Goal: Transaction & Acquisition: Purchase product/service

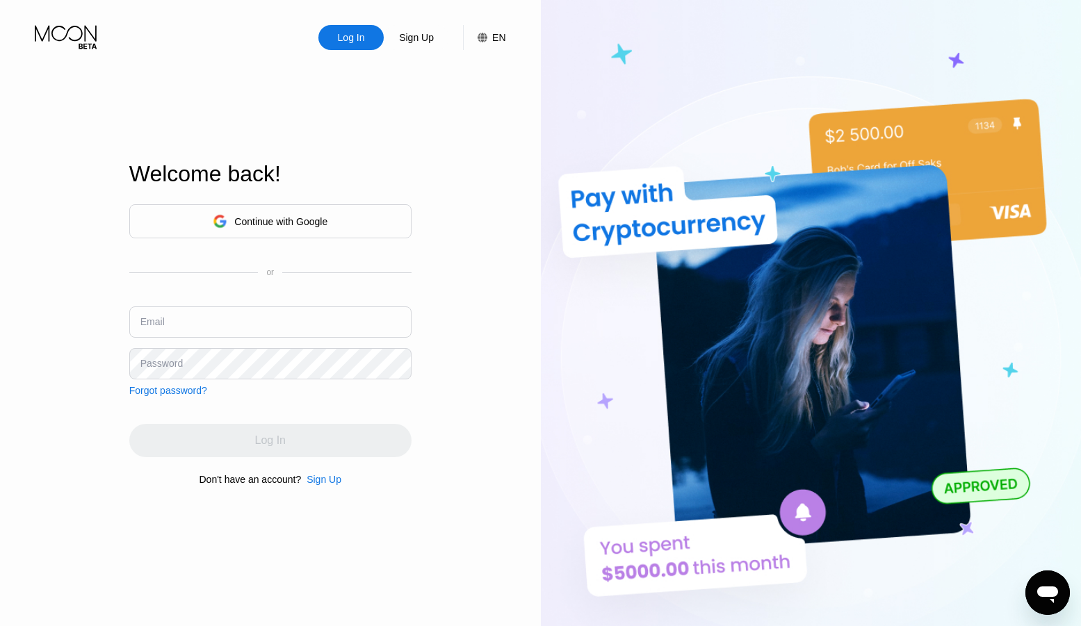
scroll to position [4183, 0]
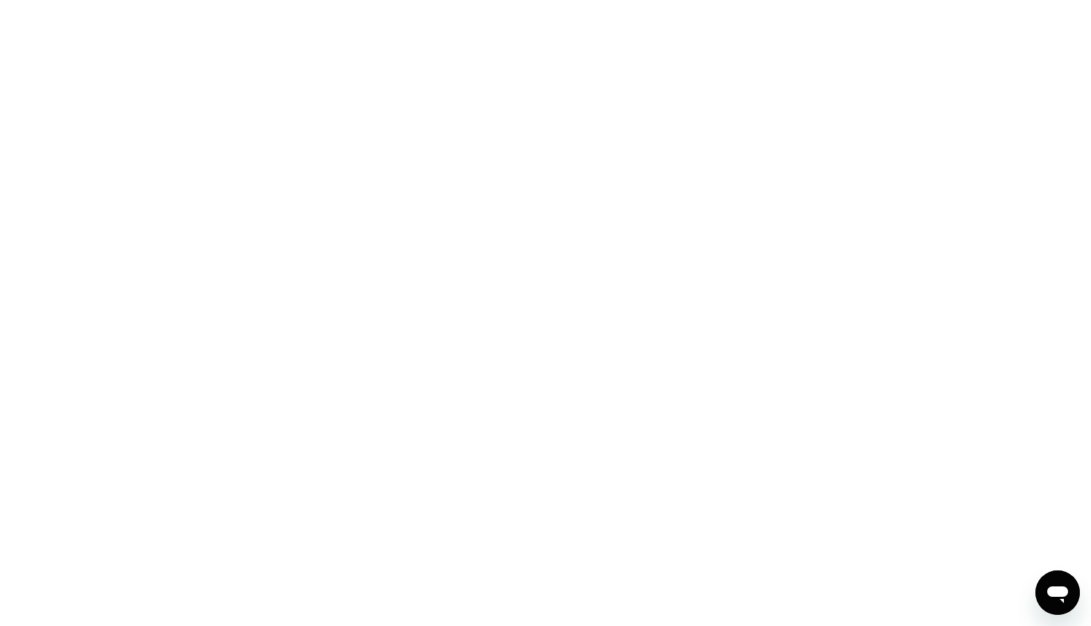
scroll to position [4183, 0]
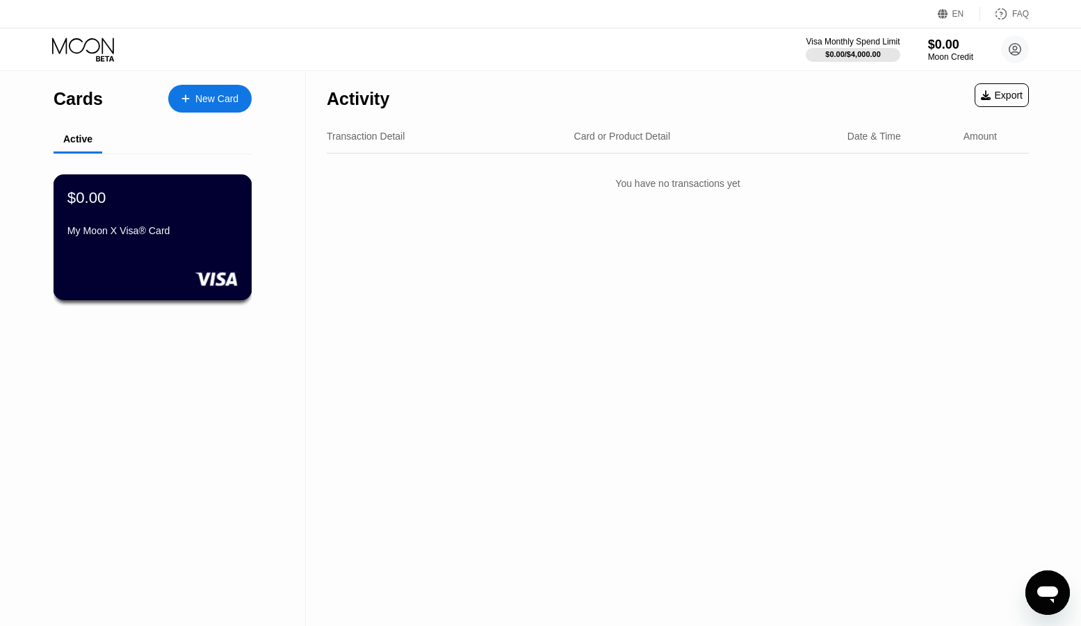
click at [183, 205] on div "$0.00" at bounding box center [152, 197] width 170 height 18
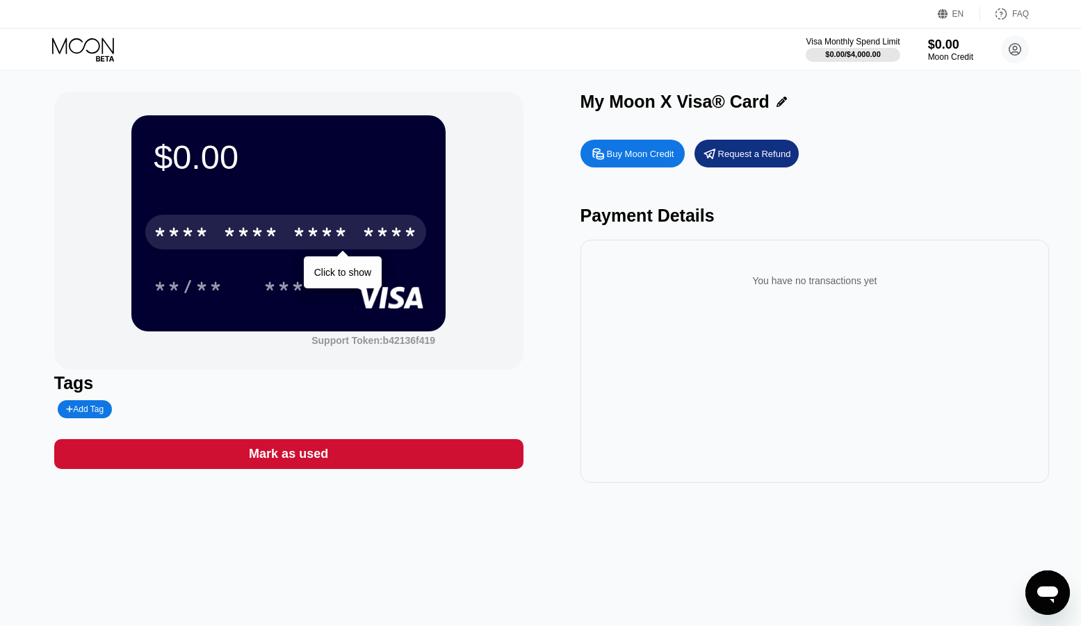
click at [215, 233] on div "* * * * * * * * * * * * ****" at bounding box center [285, 232] width 281 height 35
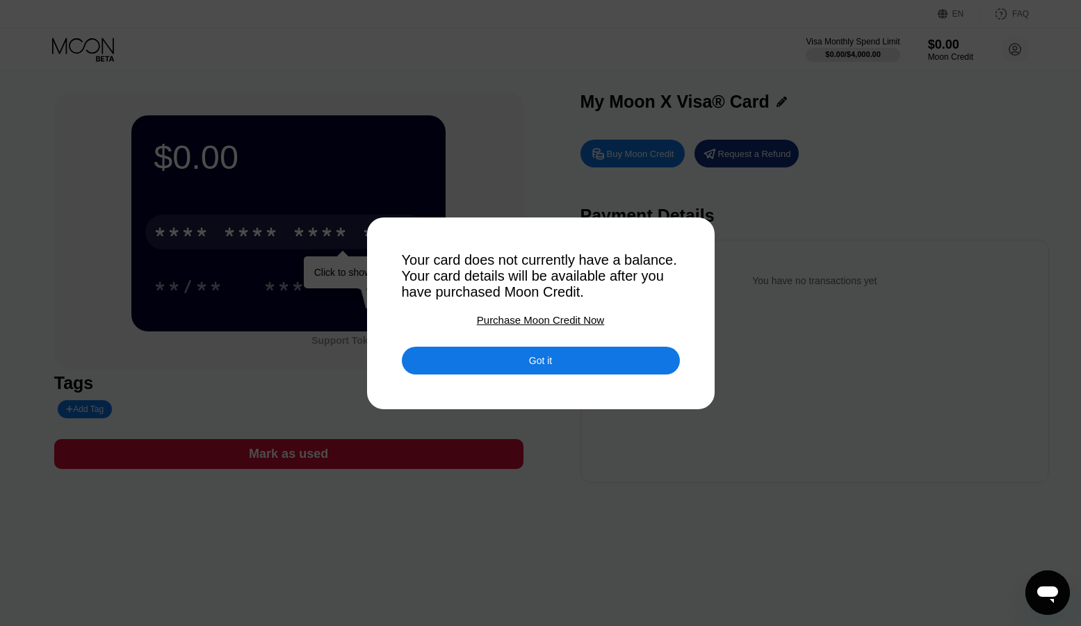
click at [491, 367] on div "Got it" at bounding box center [541, 361] width 278 height 28
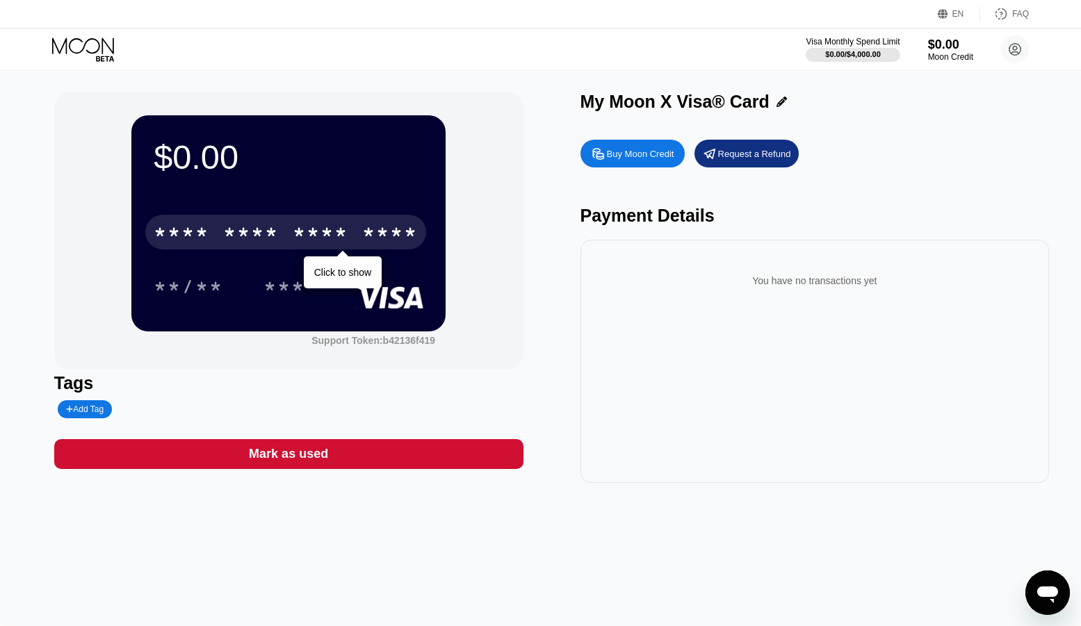
click at [338, 244] on div "* * * *" at bounding box center [321, 234] width 56 height 22
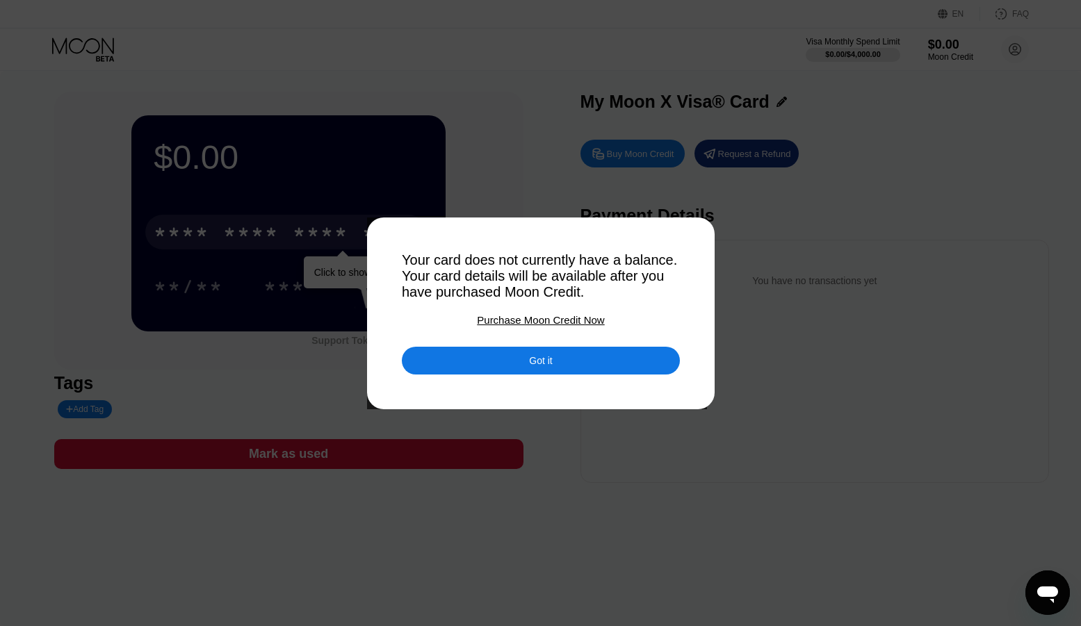
click at [507, 318] on div "Purchase Moon Credit Now" at bounding box center [540, 320] width 127 height 12
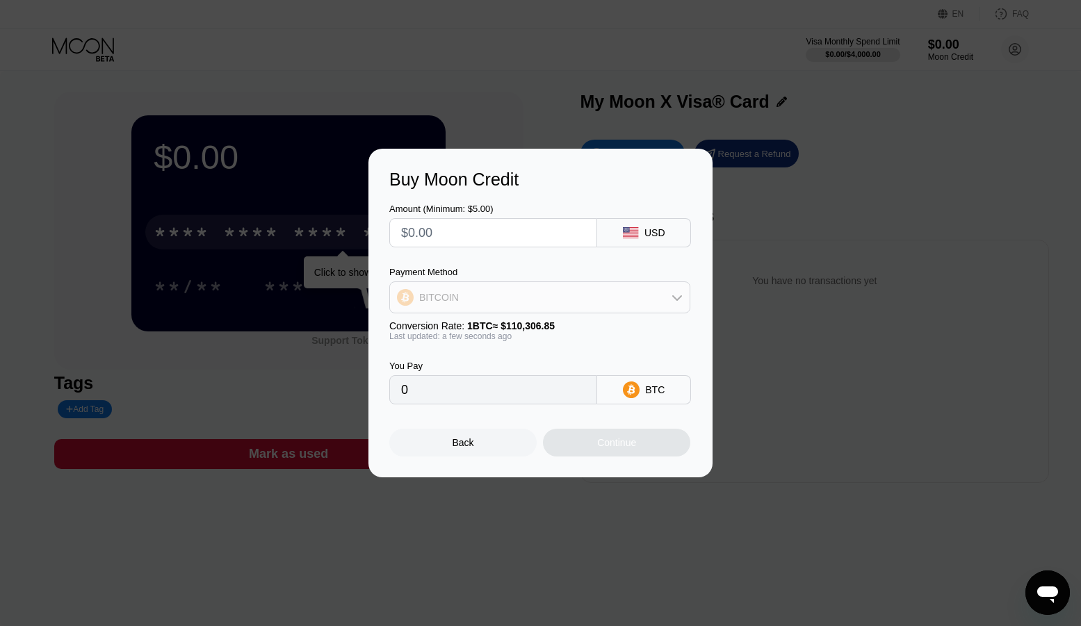
click at [509, 294] on div "BITCOIN" at bounding box center [539, 298] width 299 height 28
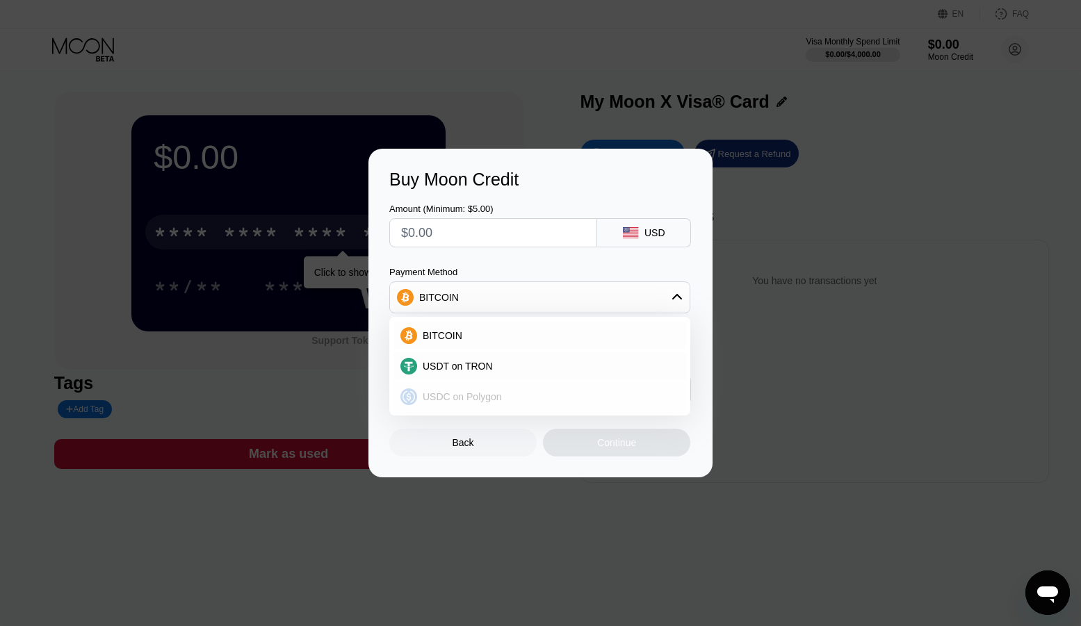
click at [487, 391] on span "USDC on Polygon" at bounding box center [461, 396] width 79 height 11
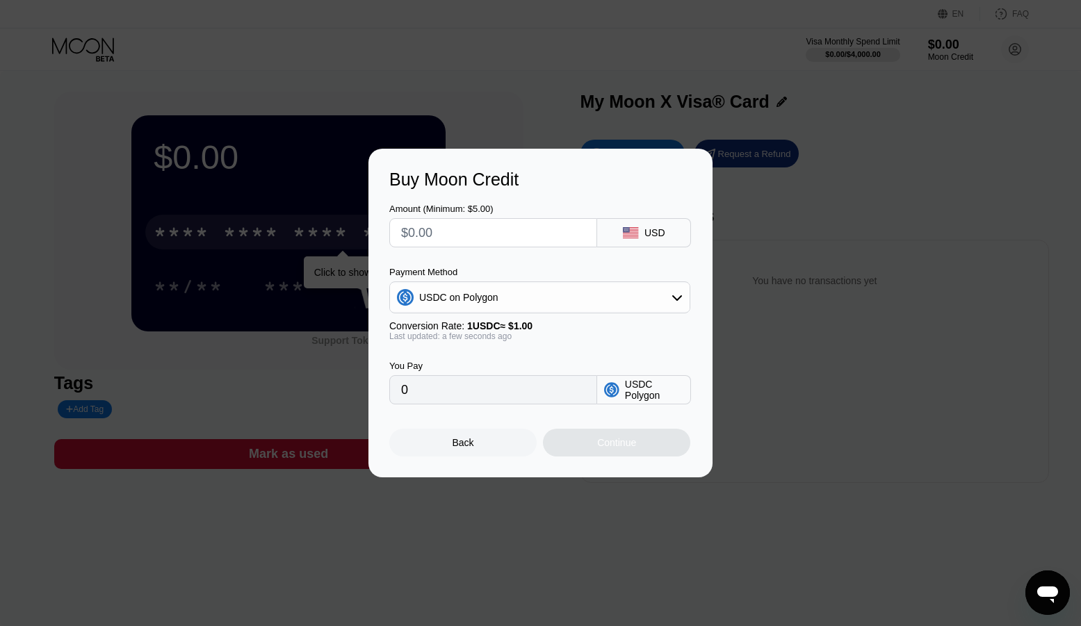
click at [477, 228] on input "text" at bounding box center [493, 233] width 184 height 28
type input "$2"
type input "2.00000000"
type input "$25"
type input "25.00000000"
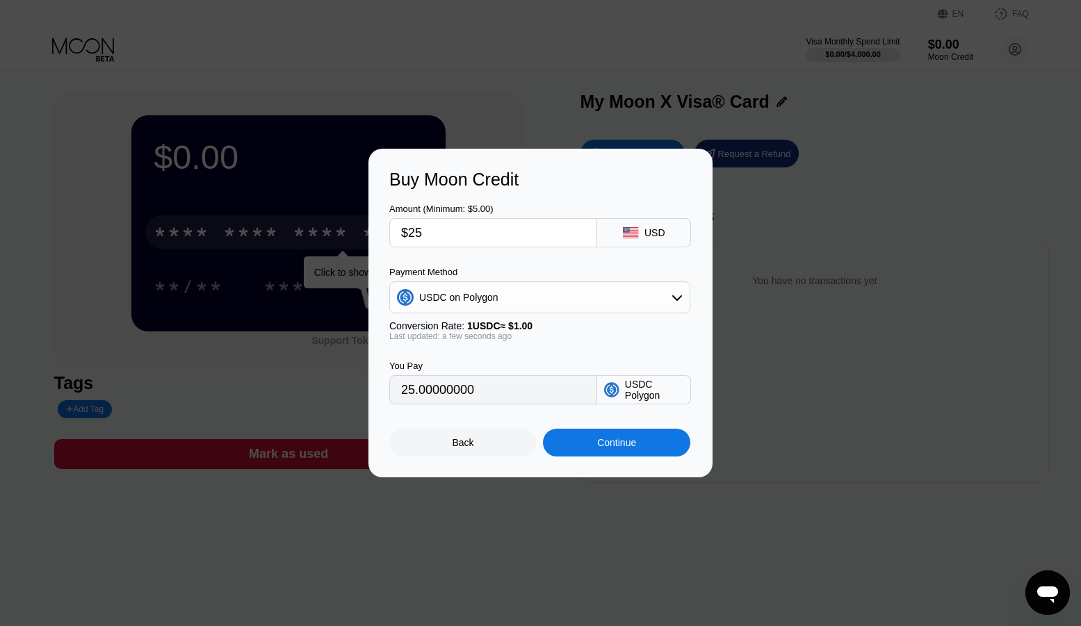
type input "$25"
click at [633, 435] on div "Continue" at bounding box center [616, 443] width 147 height 28
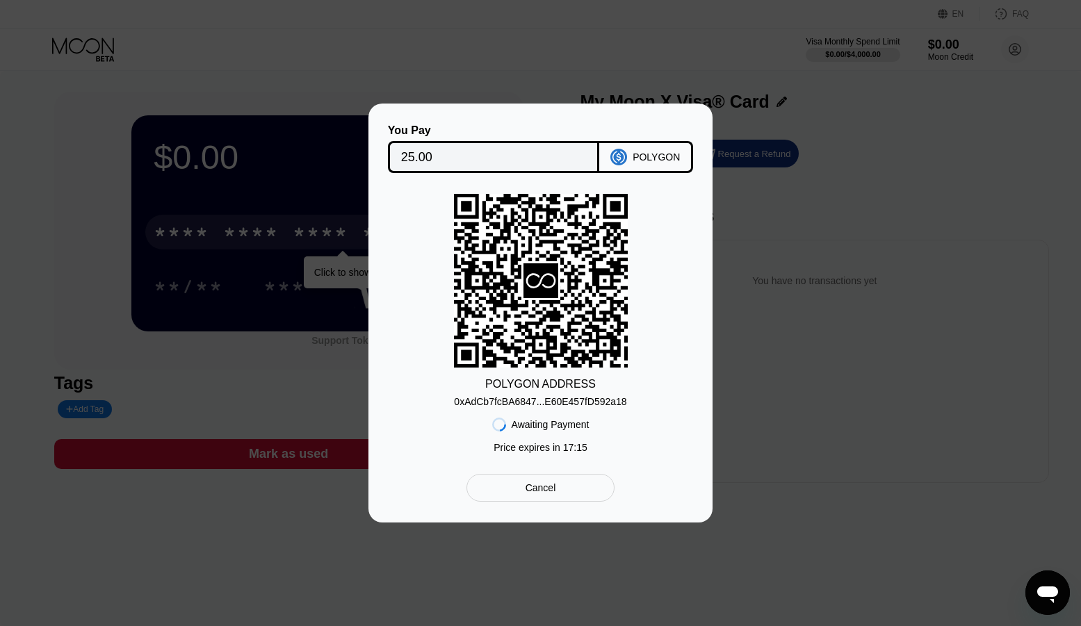
click at [626, 399] on div "0xAdCb7fcBA6847...E60E457fD592a18" at bounding box center [540, 401] width 172 height 11
click at [881, 231] on div "You Pay 25.00 POLYGON POLYGON ADDRESS 0xAdCb7fcBA6847...E60E457fD592a18 Awaitin…" at bounding box center [540, 313] width 1081 height 419
click at [533, 486] on div "Cancel" at bounding box center [540, 488] width 31 height 13
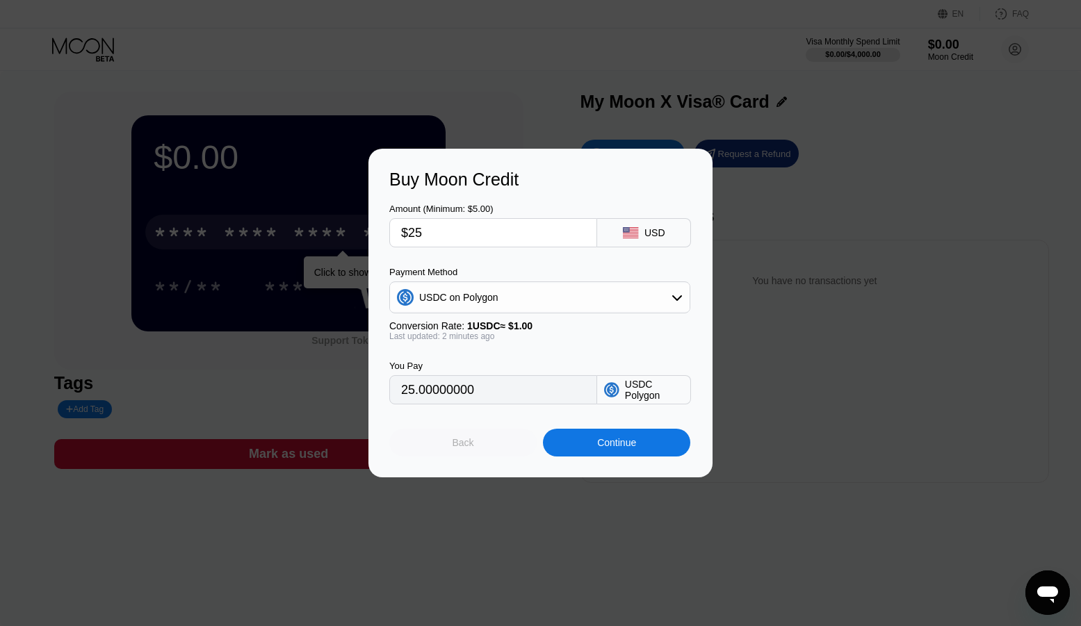
click at [504, 442] on div "Back" at bounding box center [462, 443] width 147 height 28
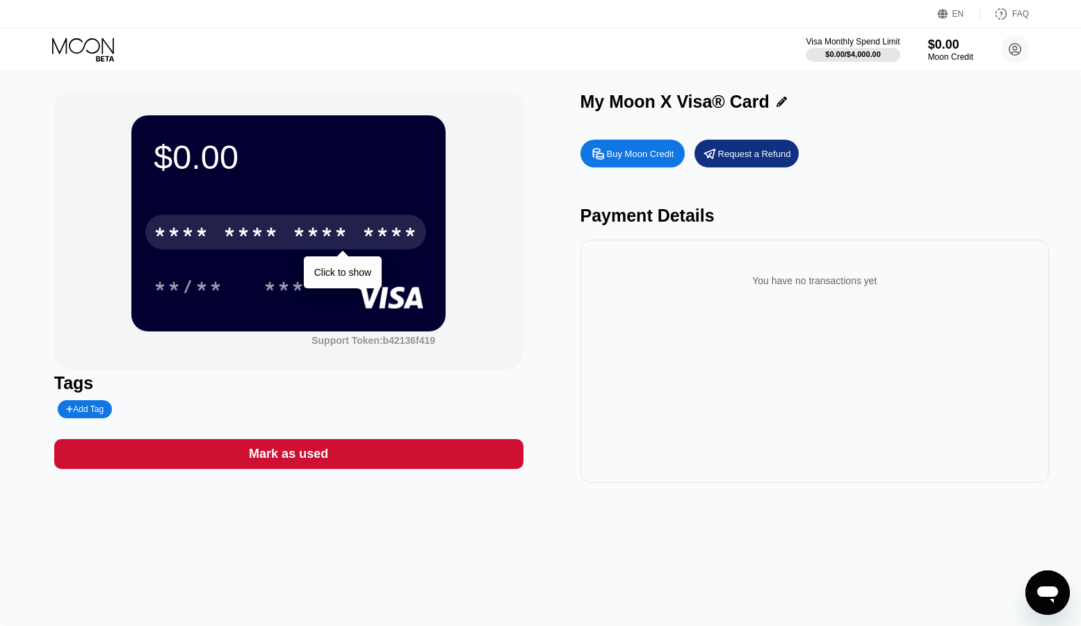
click at [611, 149] on div "Buy Moon Credit" at bounding box center [640, 154] width 67 height 12
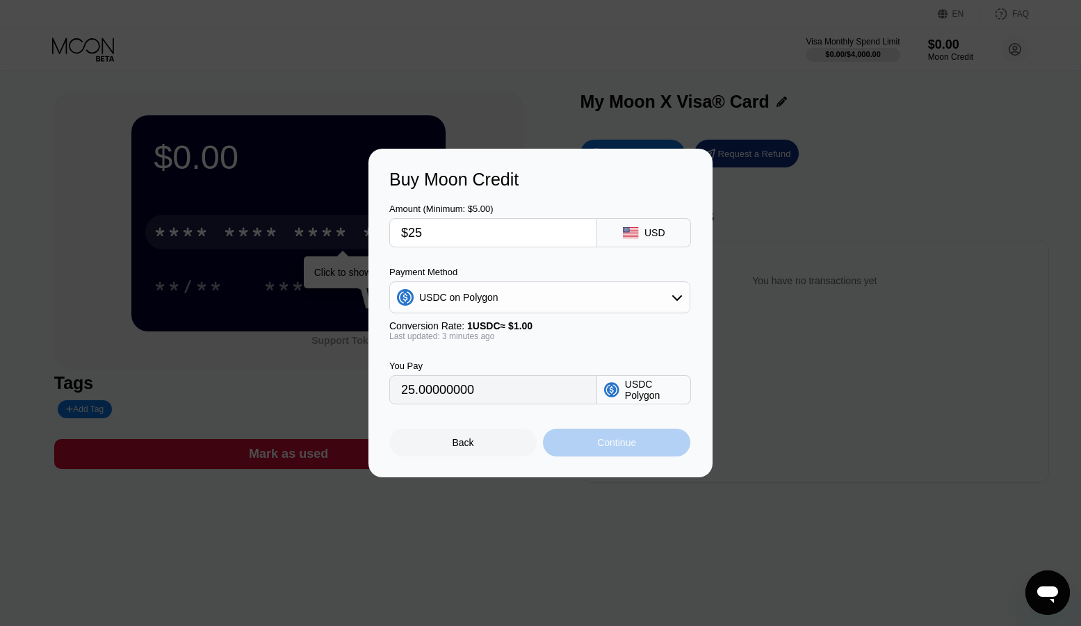
click at [625, 440] on div "Continue" at bounding box center [616, 442] width 39 height 11
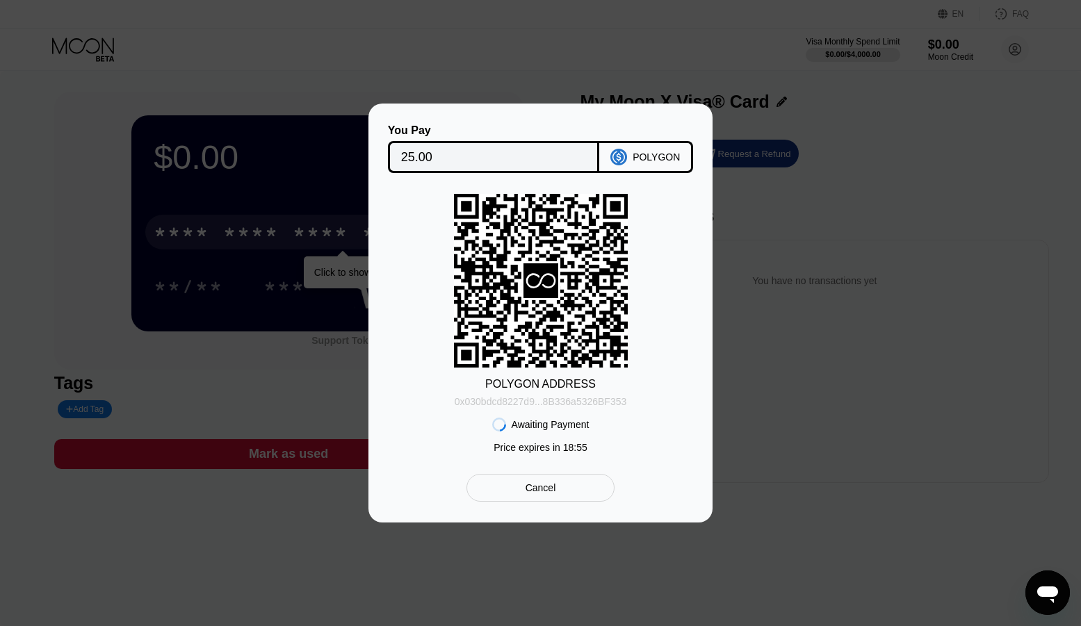
click at [561, 402] on div "0x030bdcd8227d9...8B336a5326BF353" at bounding box center [540, 401] width 172 height 11
click at [573, 401] on div "0x030bdcd8227d9...8B336a5326BF353" at bounding box center [540, 401] width 172 height 11
click at [584, 422] on div "Awaiting Payment" at bounding box center [550, 424] width 78 height 11
click at [559, 431] on div "Awaiting Payment" at bounding box center [540, 425] width 97 height 14
click at [558, 450] on div "Price expires in 1 : 09" at bounding box center [540, 447] width 88 height 11
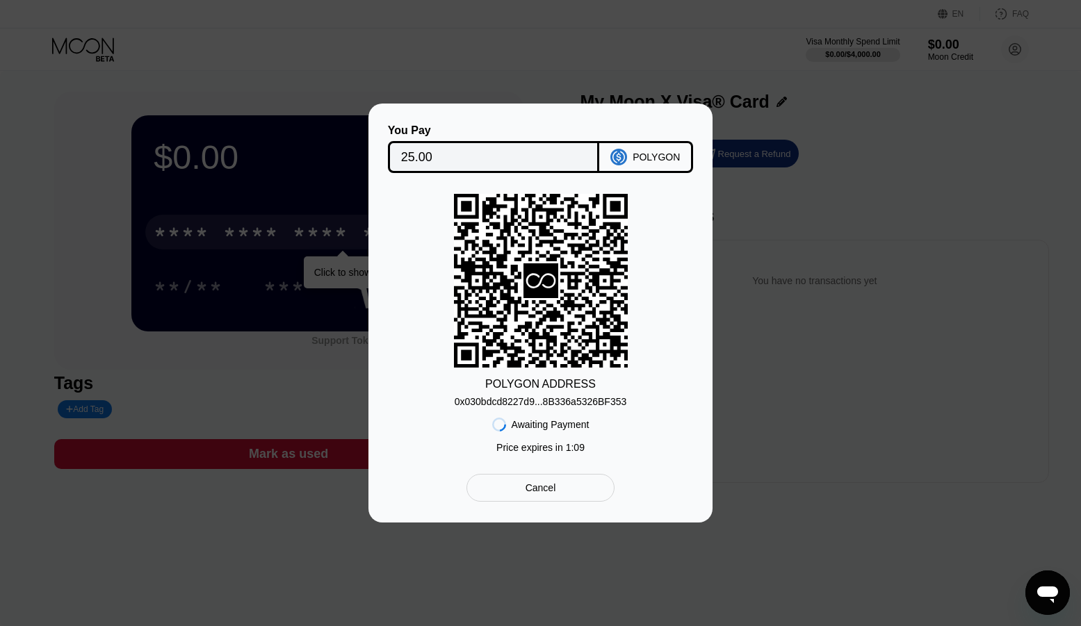
click at [1048, 580] on icon "Open messaging window" at bounding box center [1047, 592] width 25 height 25
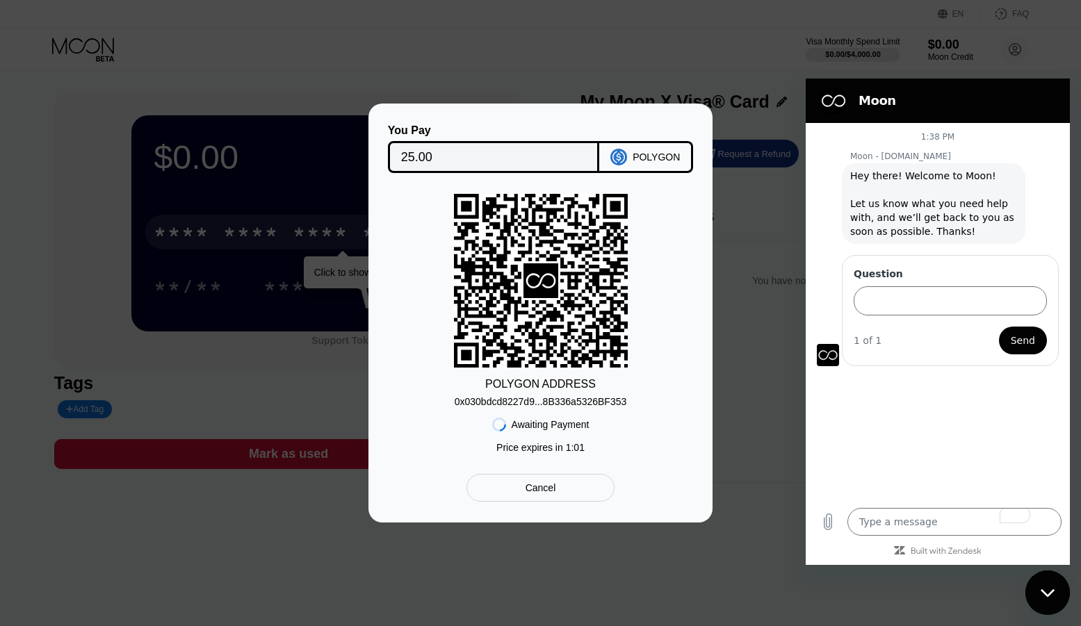
click at [676, 21] on div at bounding box center [545, 313] width 1091 height 626
click at [690, 558] on div at bounding box center [545, 313] width 1091 height 626
click at [548, 400] on div "0x030bdcd8227d9...8B336a5326BF353" at bounding box center [540, 401] width 172 height 11
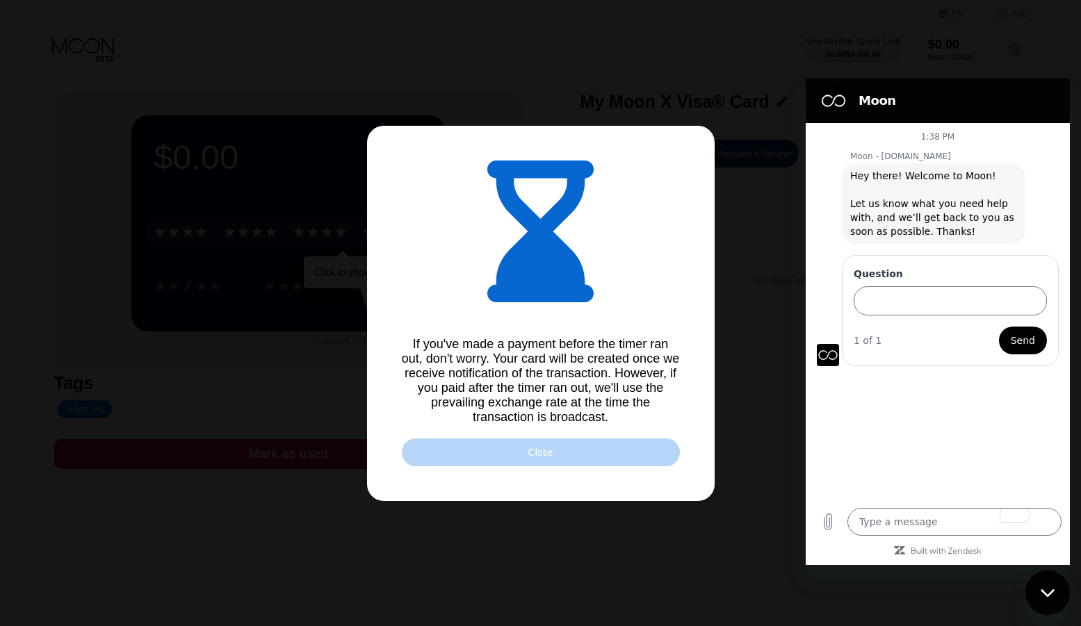
click at [595, 452] on div "Close" at bounding box center [541, 452] width 278 height 28
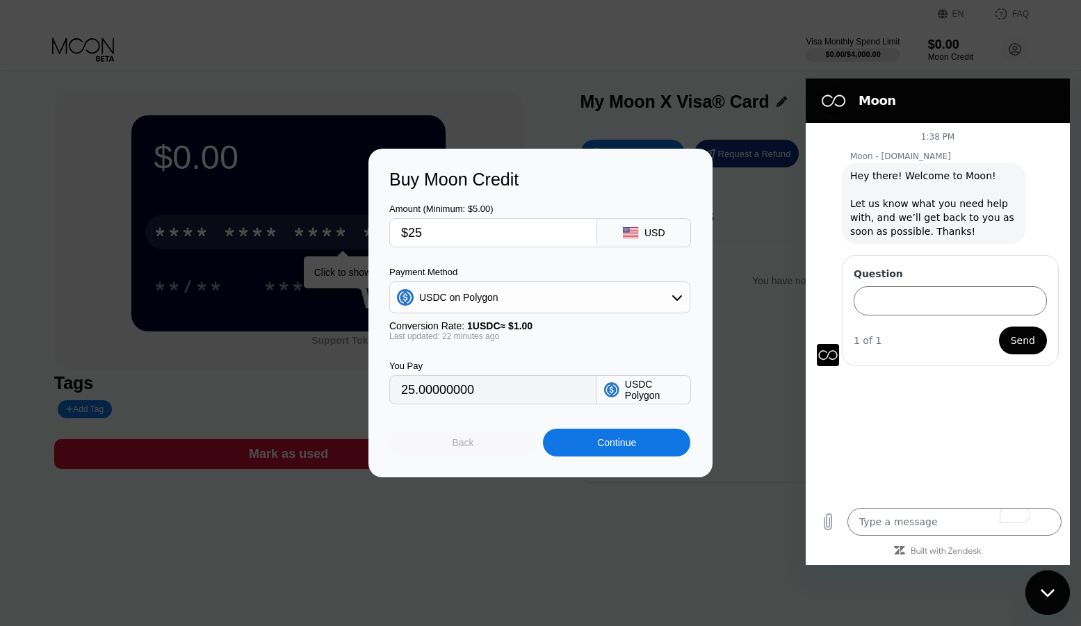
click at [486, 438] on div "Back" at bounding box center [462, 443] width 147 height 28
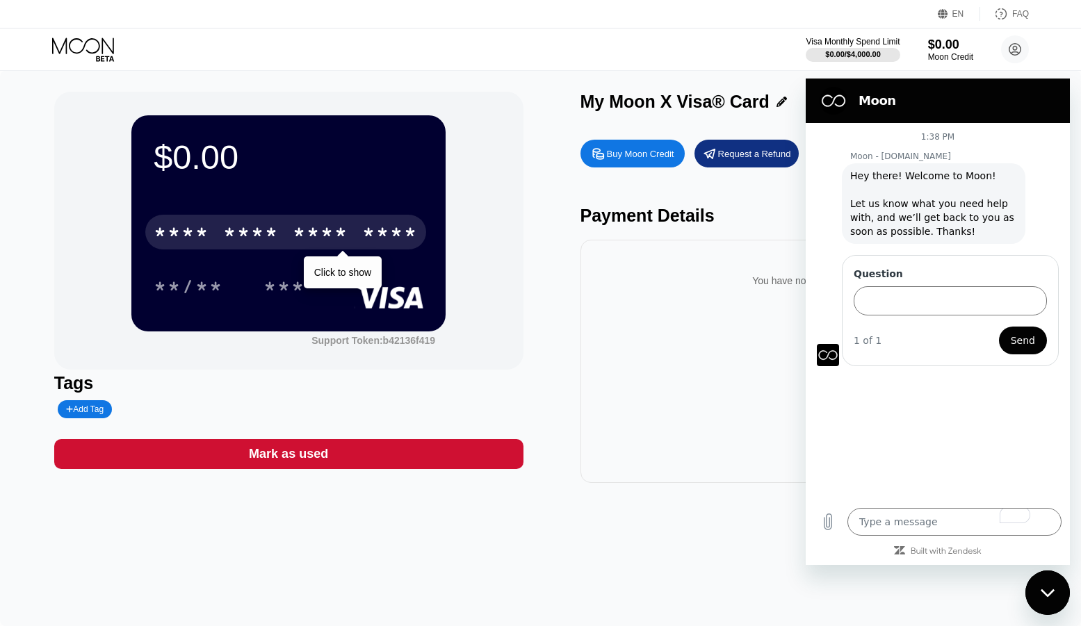
click at [705, 550] on div "$0.00 * * * * * * * * * * * * **** Click to show **/** *** Support Token: b4213…" at bounding box center [540, 348] width 1081 height 555
click at [1053, 582] on div "Close messaging window" at bounding box center [1047, 593] width 42 height 42
type textarea "x"
